Goal: Transaction & Acquisition: Download file/media

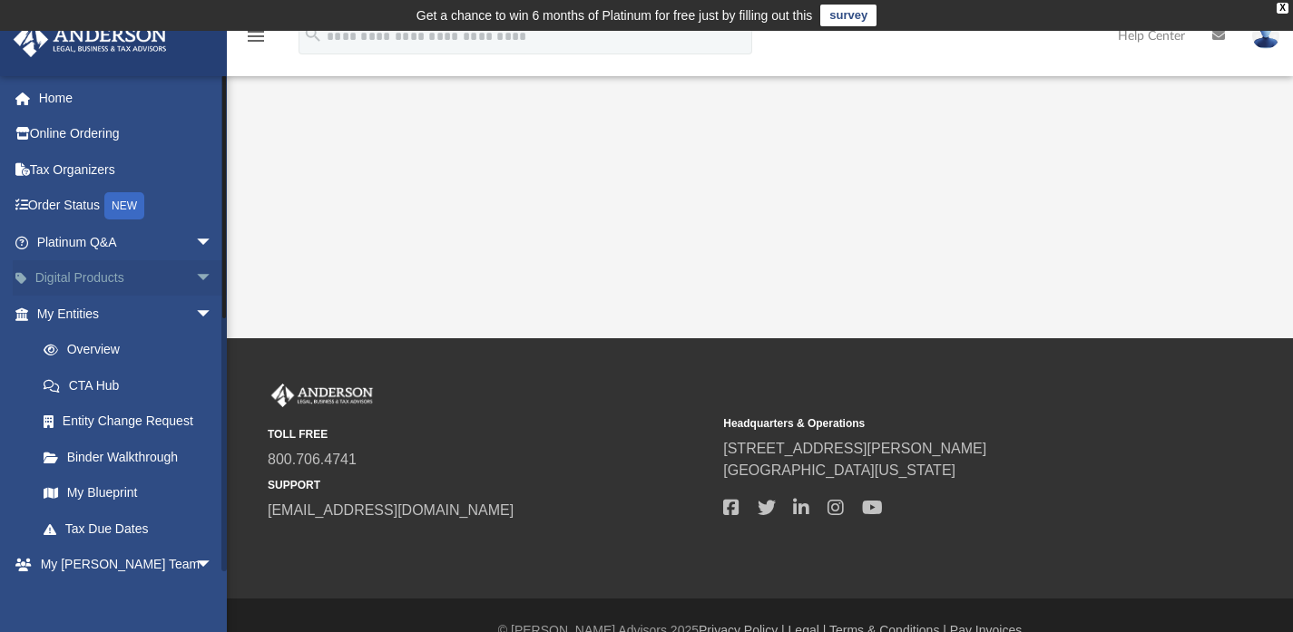
click at [120, 275] on link "Digital Products arrow_drop_down" at bounding box center [127, 278] width 228 height 36
click at [195, 278] on span "arrow_drop_down" at bounding box center [213, 278] width 36 height 37
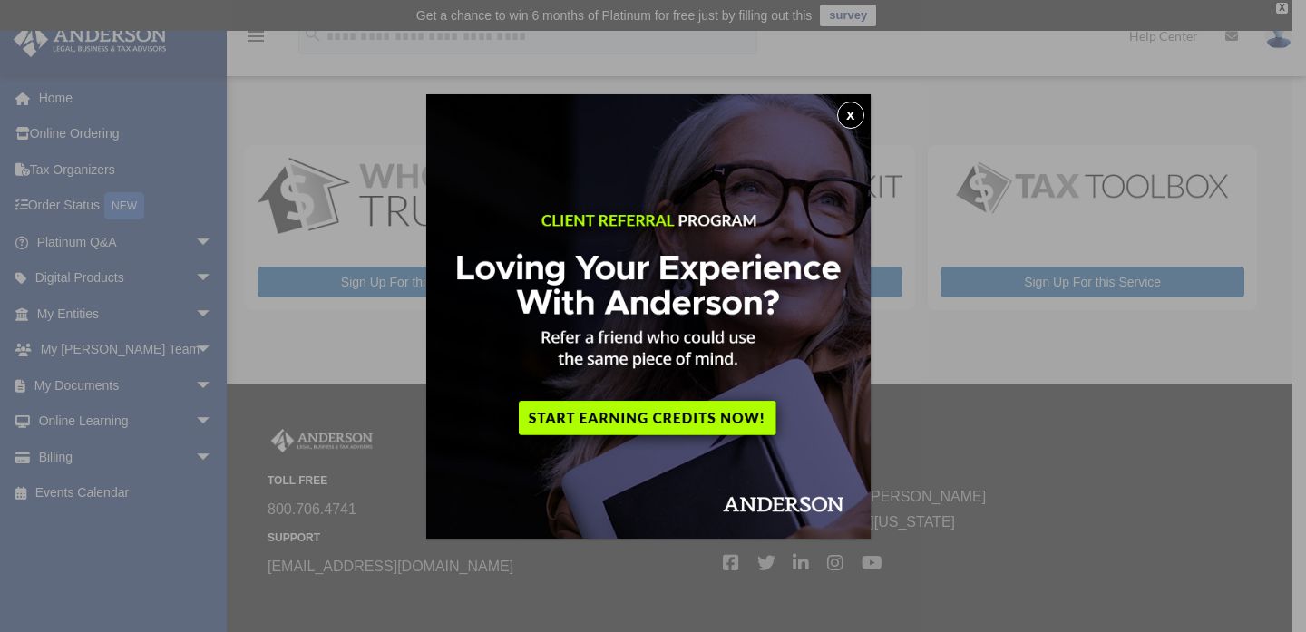
click at [859, 114] on button "x" at bounding box center [850, 115] width 27 height 27
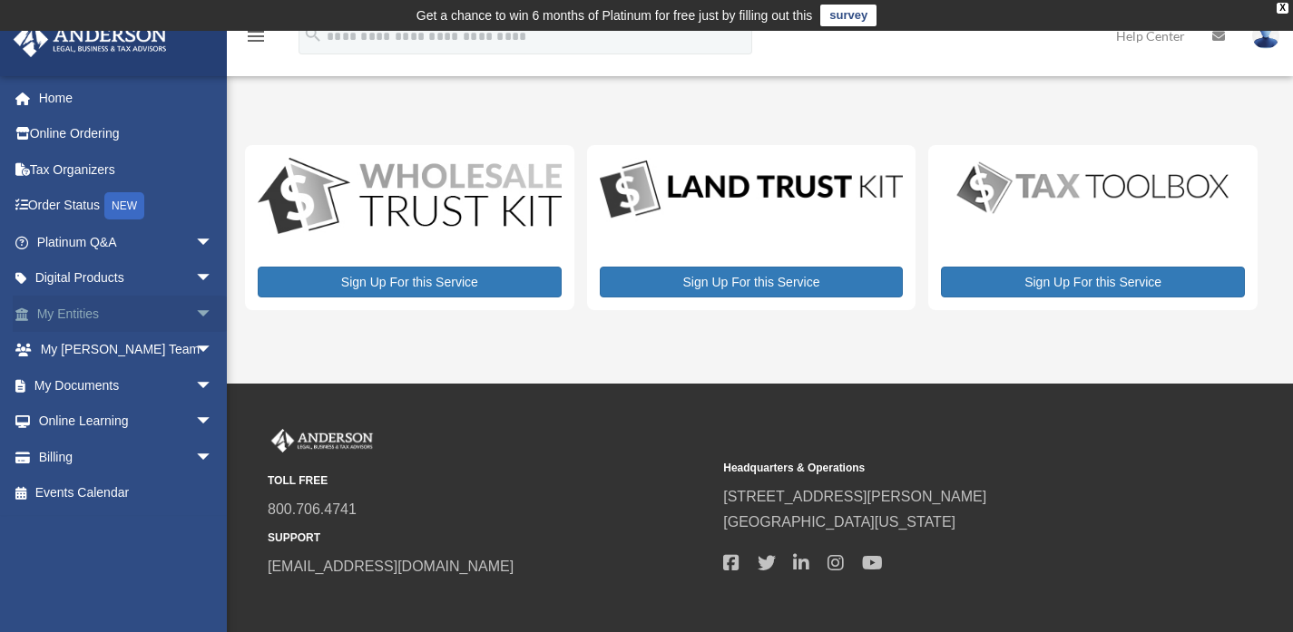
click at [195, 310] on span "arrow_drop_down" at bounding box center [213, 314] width 36 height 37
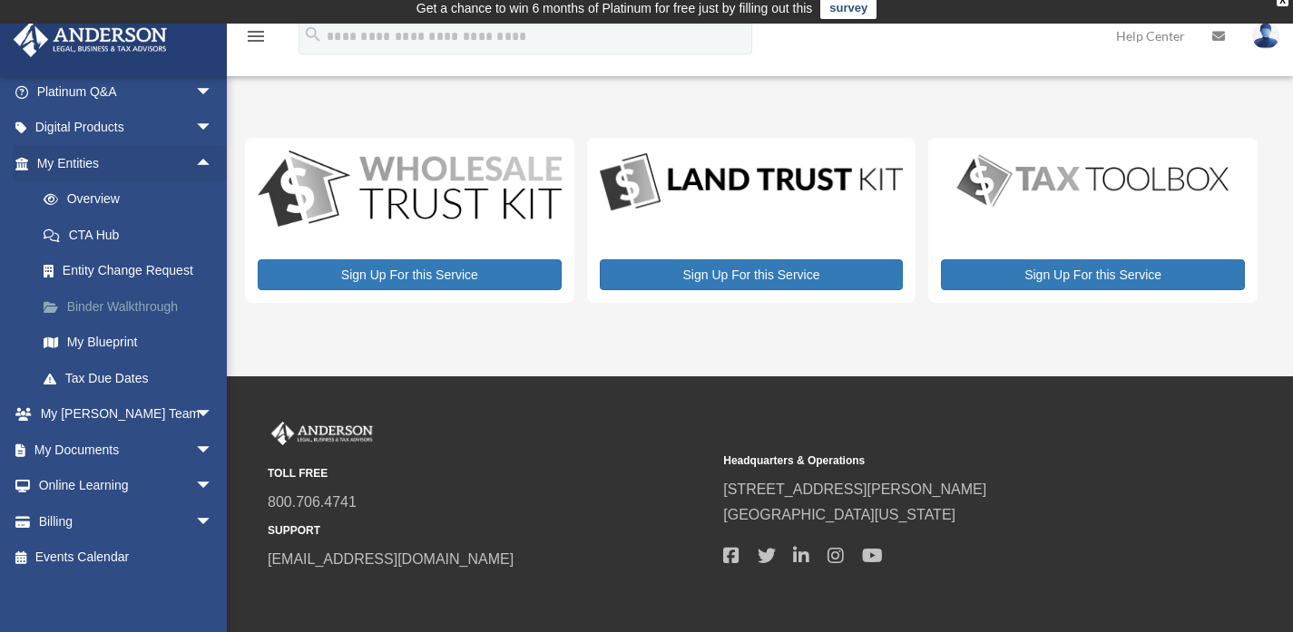
scroll to position [19, 0]
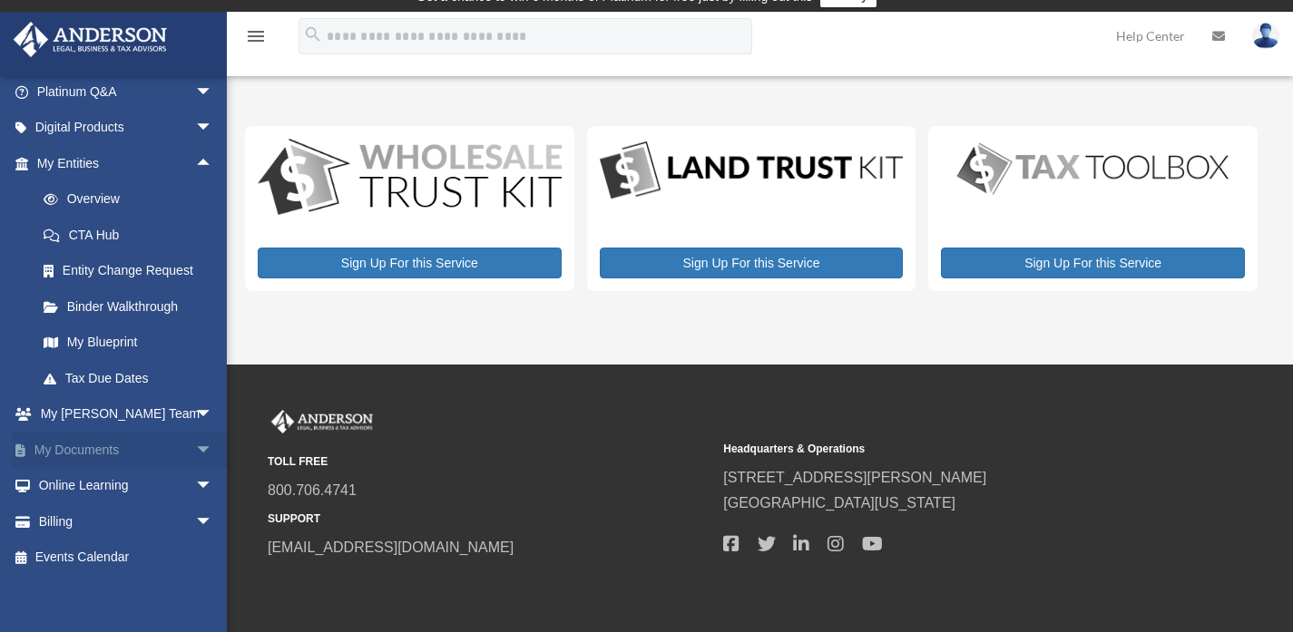
click at [195, 442] on span "arrow_drop_down" at bounding box center [213, 450] width 36 height 37
click at [72, 481] on link "Box" at bounding box center [132, 486] width 215 height 36
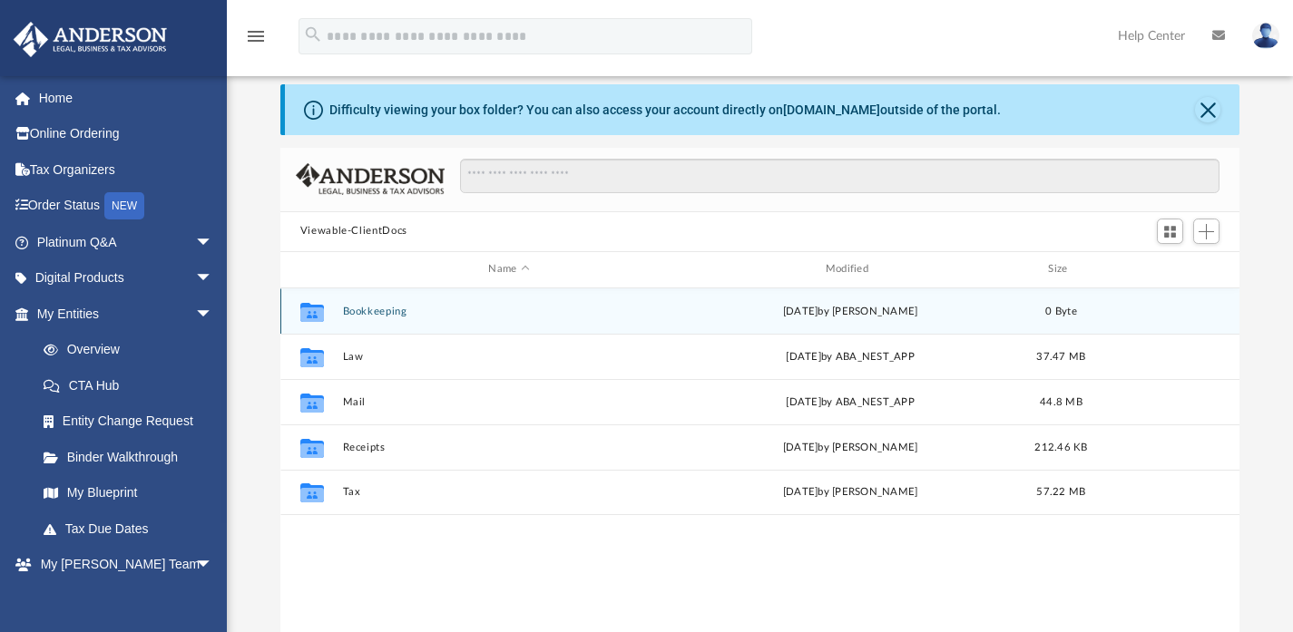
scroll to position [106, 0]
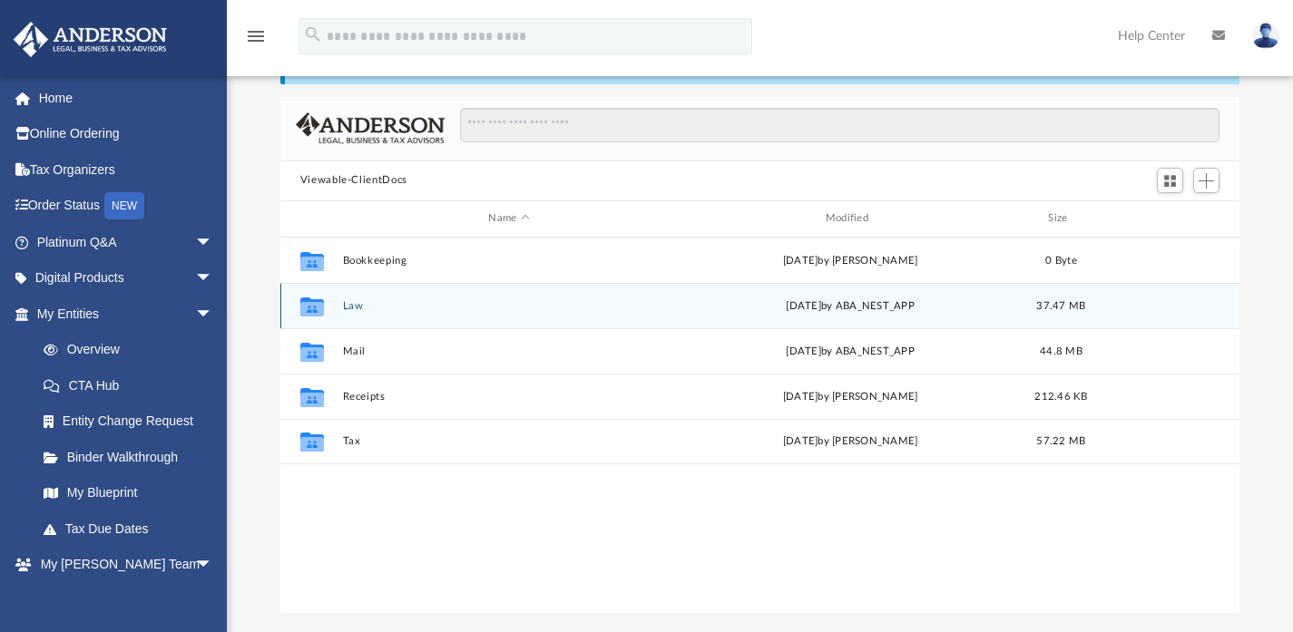
click at [314, 309] on icon "grid" at bounding box center [312, 306] width 24 height 19
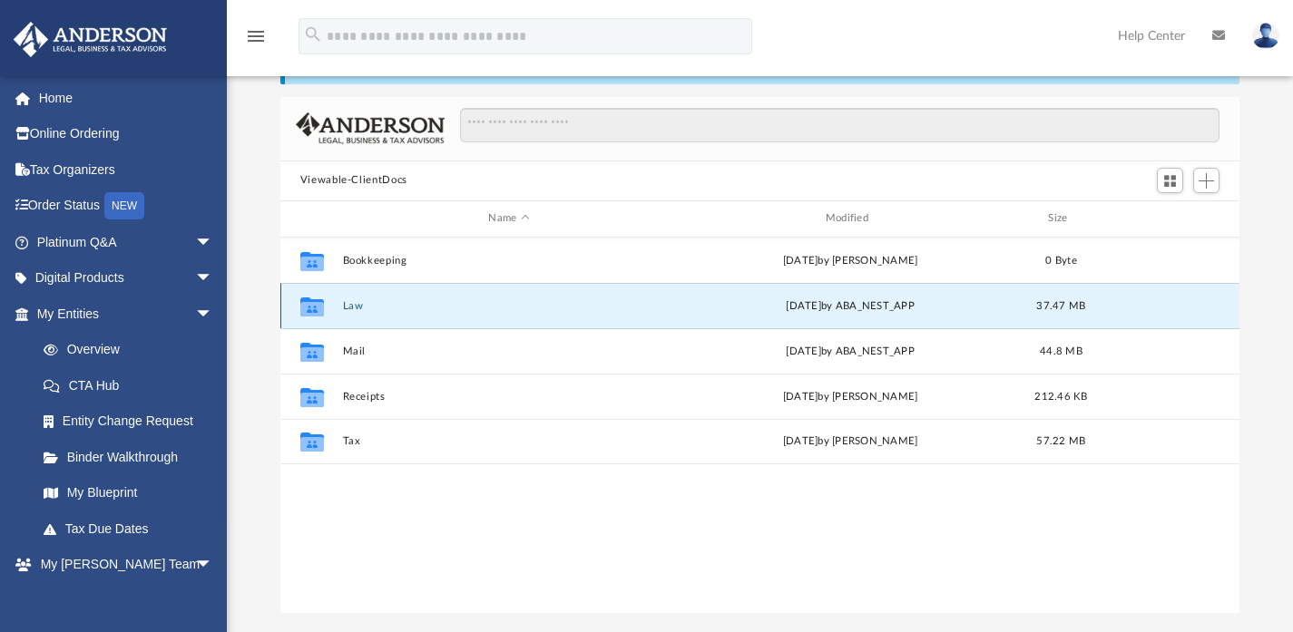
click at [314, 309] on icon "grid" at bounding box center [312, 306] width 24 height 19
click at [350, 306] on button "Law" at bounding box center [508, 305] width 333 height 12
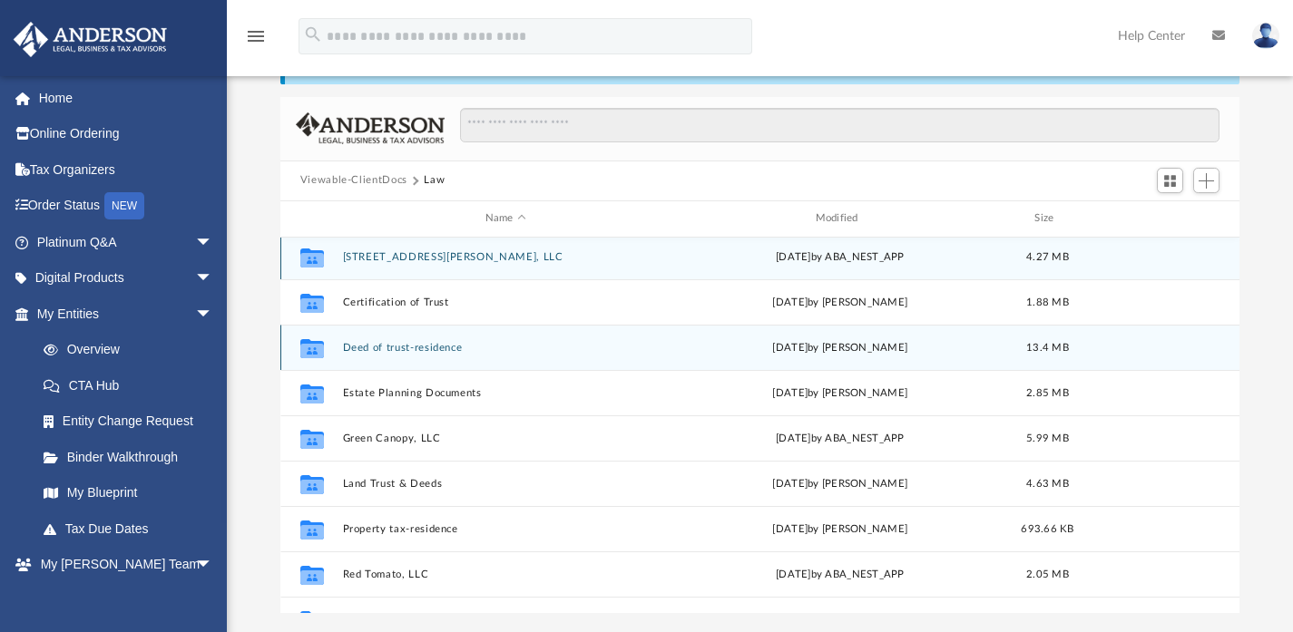
scroll to position [7, 0]
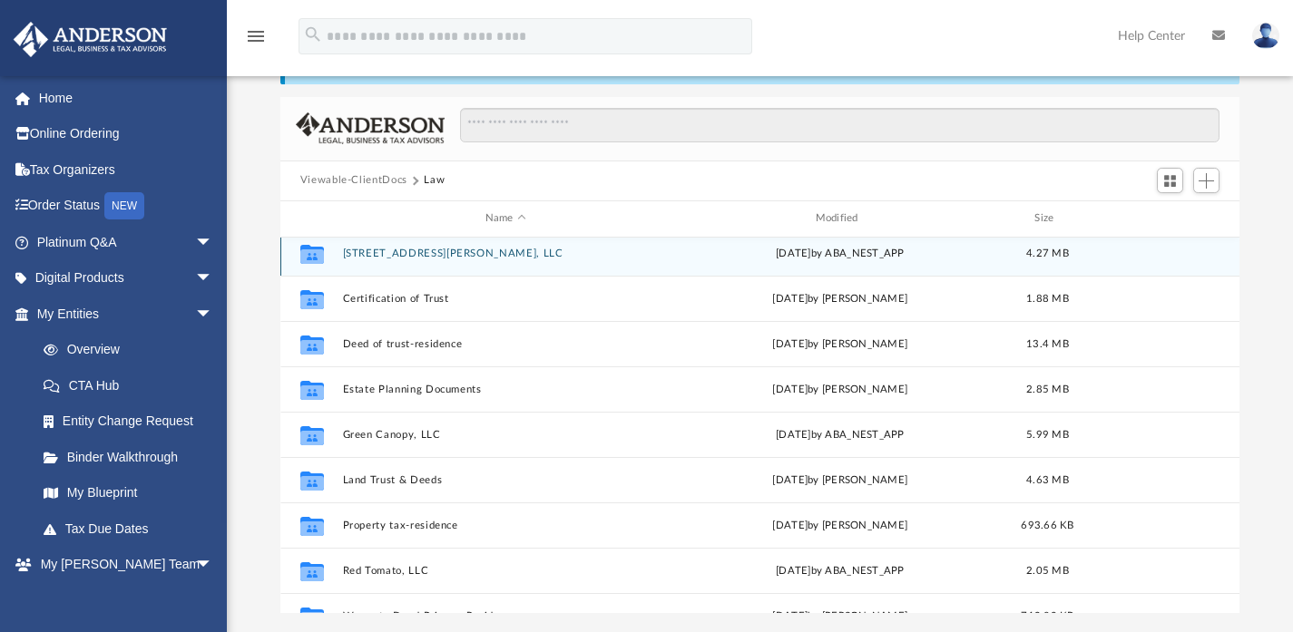
click at [415, 253] on button "3407 Broyles St., LLC" at bounding box center [505, 253] width 327 height 12
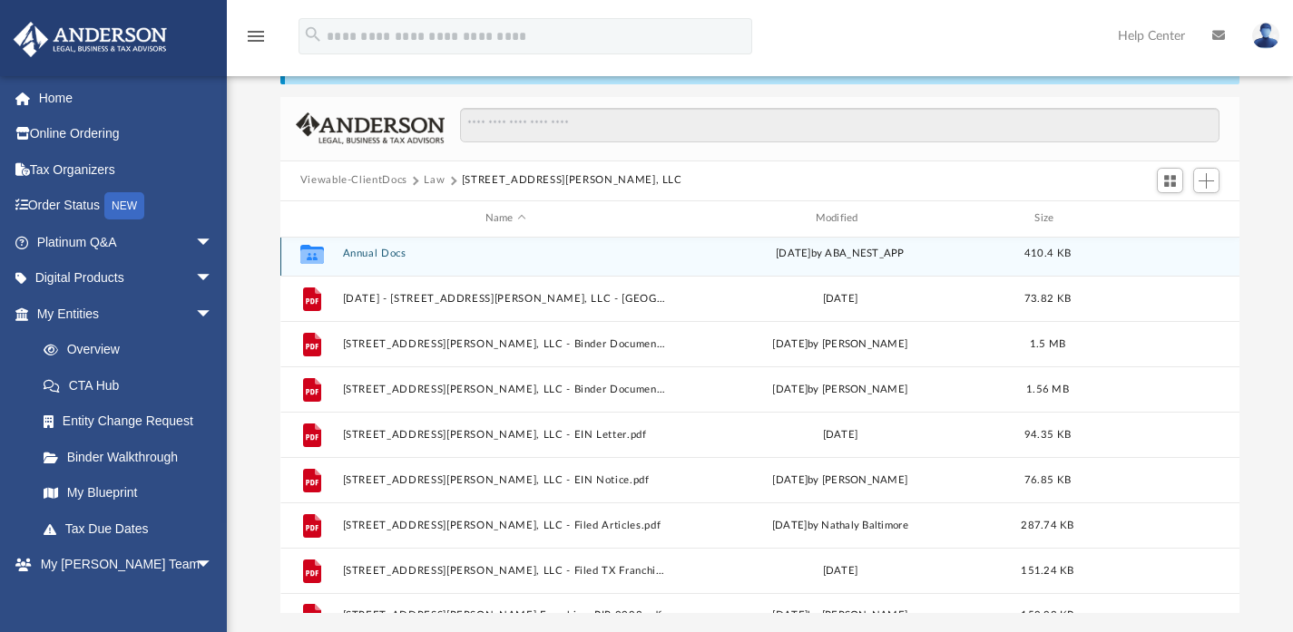
scroll to position [0, 0]
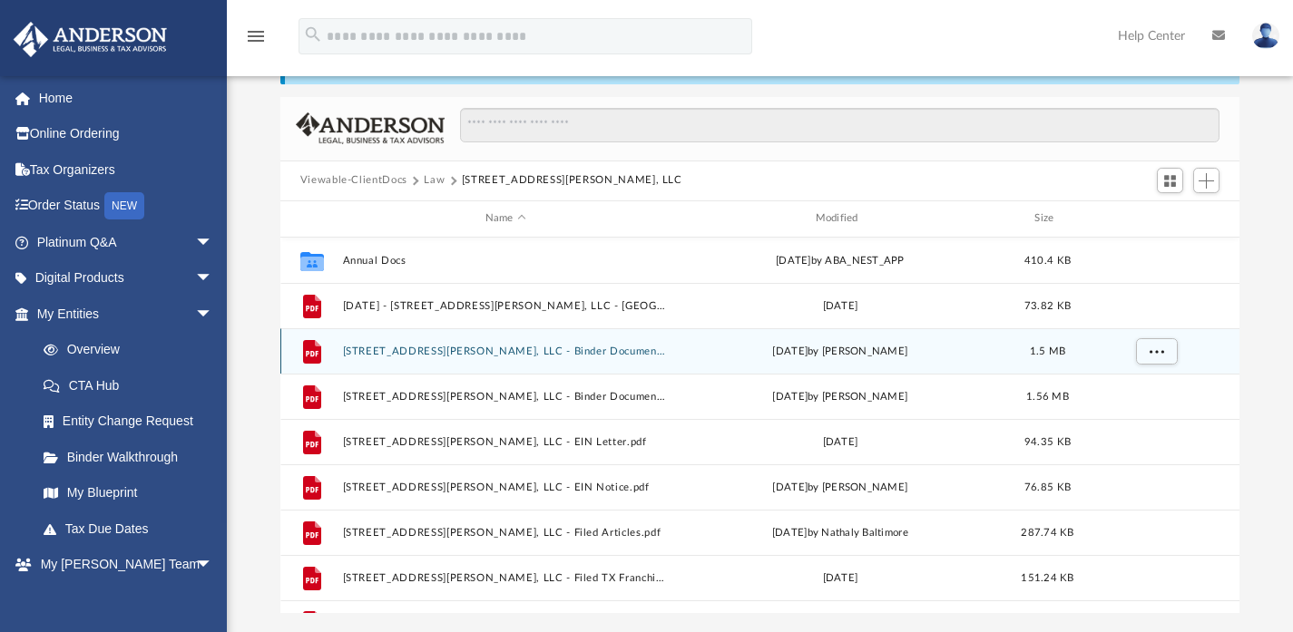
click at [455, 352] on button "3407 Broyles St., LLC - Binder Documents - DocuSigned.pdf" at bounding box center [505, 351] width 327 height 12
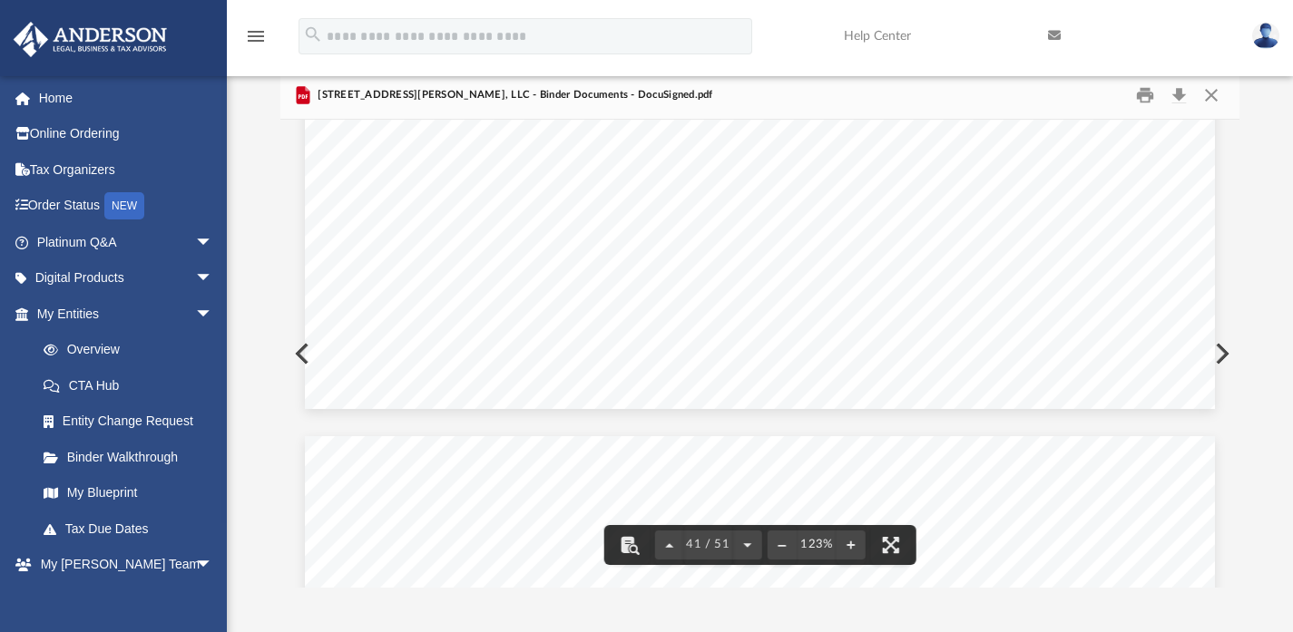
scroll to position [48943, 0]
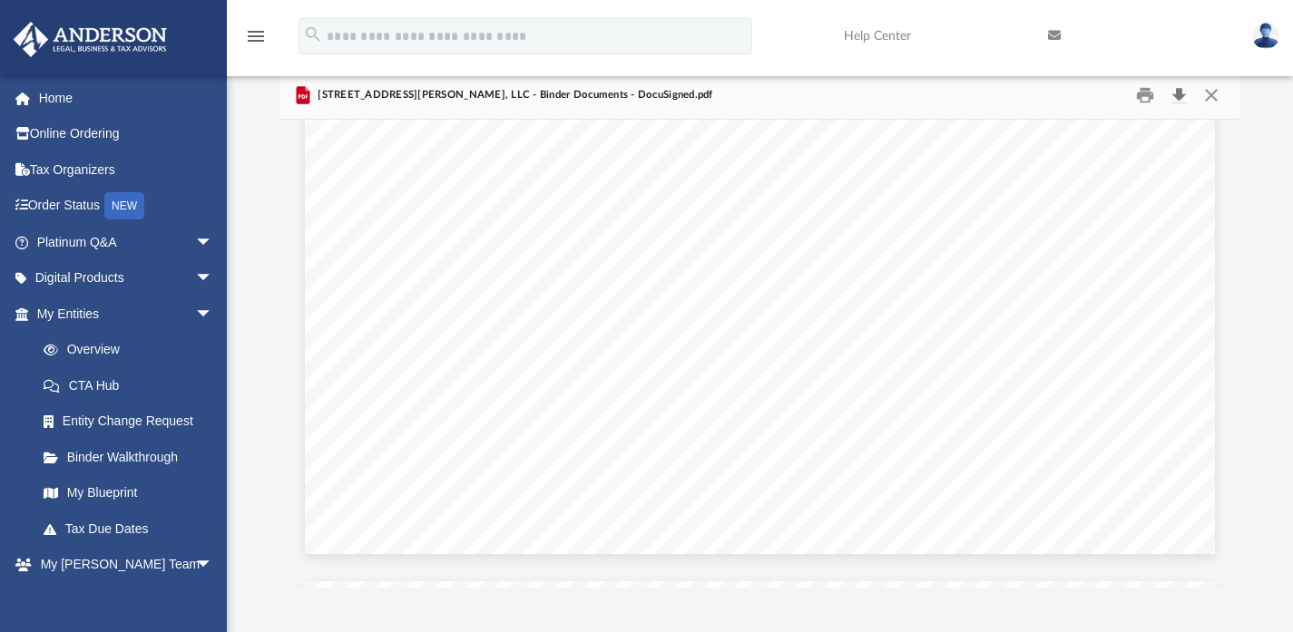
click at [1180, 98] on button "Download" at bounding box center [1178, 95] width 33 height 28
